Goal: Task Accomplishment & Management: Manage account settings

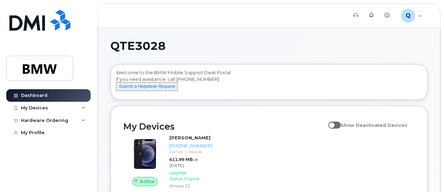
scroll to position [35, 0]
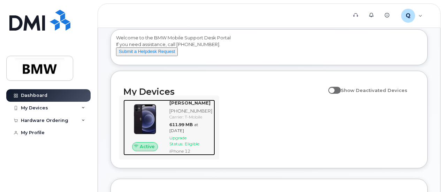
click at [144, 150] on span "Active" at bounding box center [147, 146] width 15 height 7
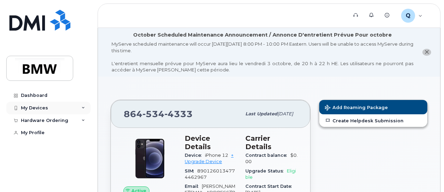
click at [83, 107] on icon at bounding box center [82, 107] width 3 height 3
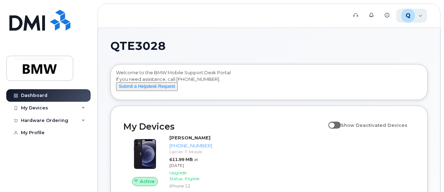
click at [419, 16] on div "Q QTE3028 Employee" at bounding box center [411, 16] width 31 height 14
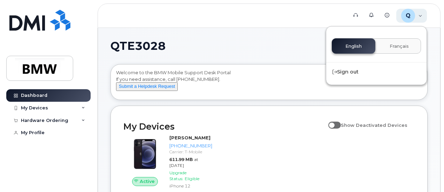
click at [419, 16] on div "Q QTE3028 Employee" at bounding box center [411, 16] width 31 height 14
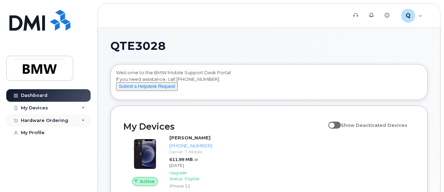
click at [84, 121] on icon at bounding box center [82, 120] width 3 height 3
click at [83, 107] on icon at bounding box center [82, 107] width 3 height 3
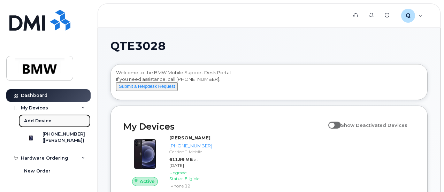
click at [41, 121] on div "Add Device" at bounding box center [38, 121] width 28 height 6
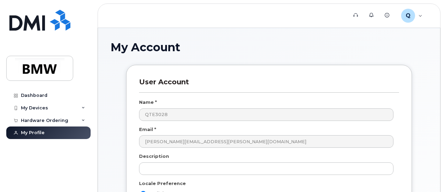
scroll to position [70, 0]
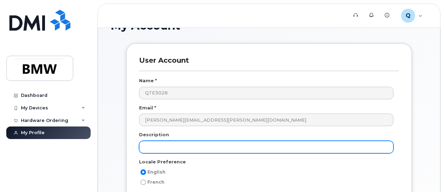
click at [153, 147] on input "text" at bounding box center [266, 147] width 254 height 13
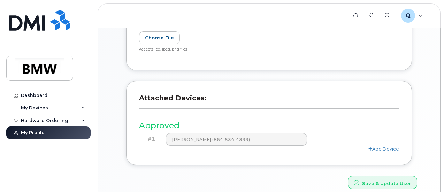
scroll to position [244, 0]
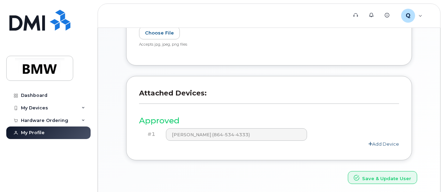
click at [391, 143] on link "Add Device" at bounding box center [383, 144] width 31 height 6
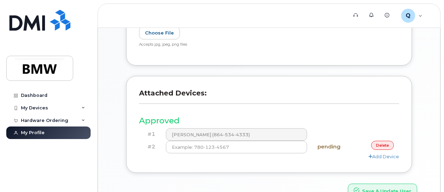
click at [384, 143] on link "delete" at bounding box center [382, 145] width 23 height 9
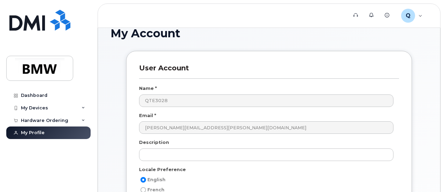
scroll to position [0, 0]
